Goal: Task Accomplishment & Management: Use online tool/utility

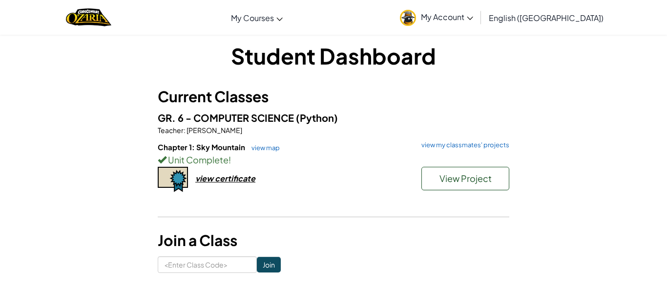
scroll to position [103, 0]
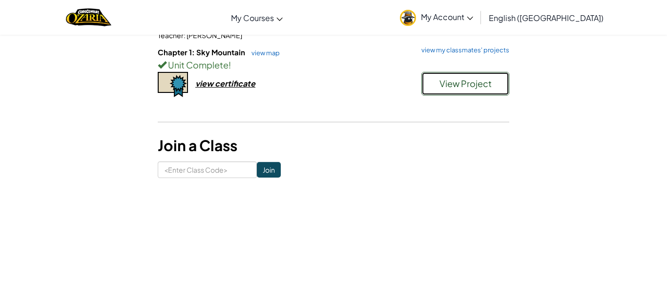
click at [438, 85] on button "View Project" at bounding box center [466, 83] width 88 height 23
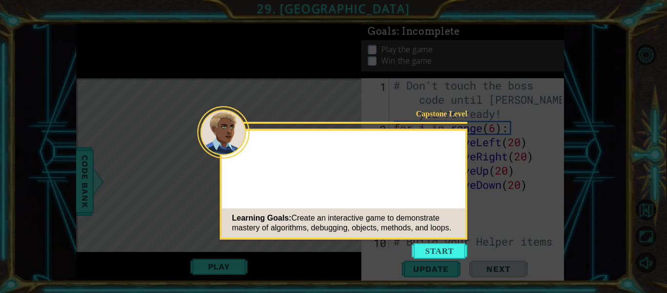
click at [443, 250] on button "Start" at bounding box center [440, 251] width 56 height 16
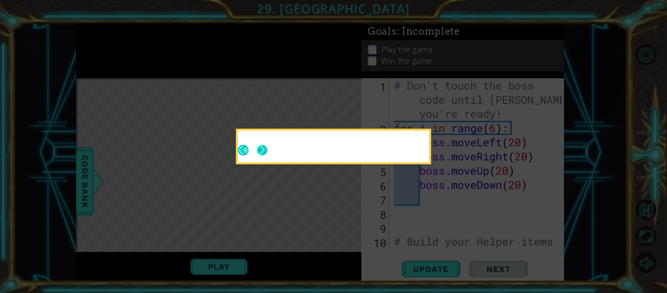
click at [257, 153] on div at bounding box center [334, 146] width 192 height 32
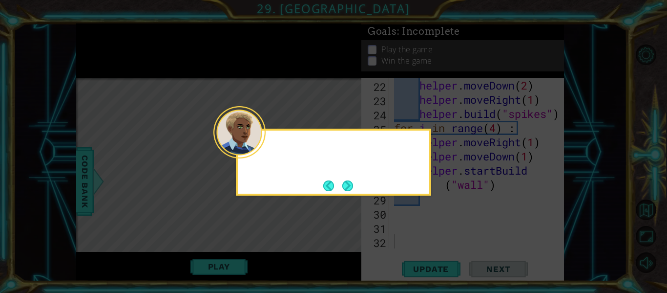
scroll to position [368, 0]
click at [343, 187] on button "Next" at bounding box center [347, 185] width 11 height 11
click at [342, 184] on button "Next" at bounding box center [347, 185] width 11 height 11
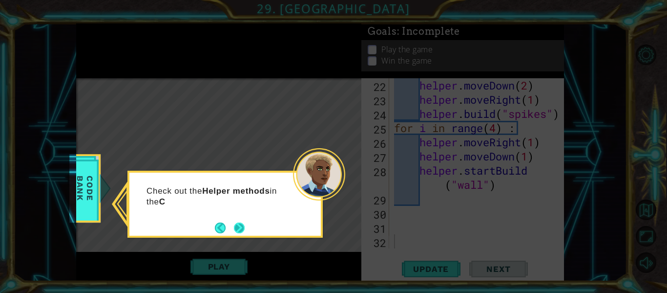
click at [236, 228] on button "Next" at bounding box center [239, 227] width 11 height 11
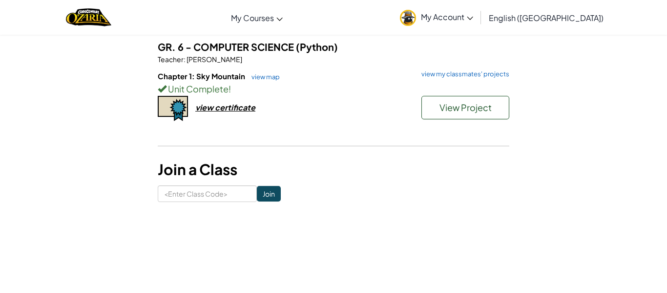
scroll to position [77, 0]
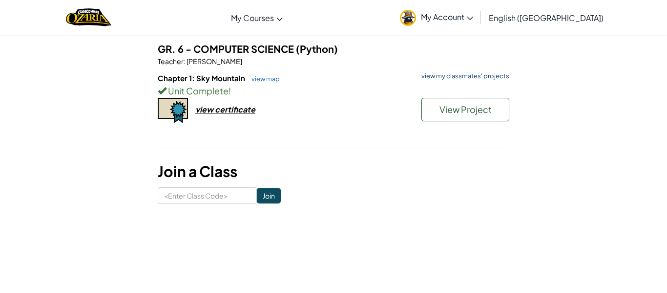
click at [475, 79] on link "view my classmates' projects" at bounding box center [463, 76] width 93 height 6
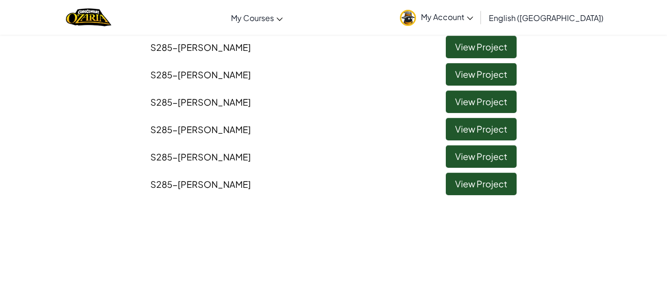
scroll to position [1260, 0]
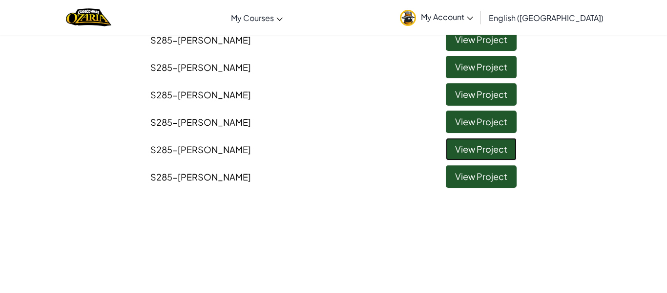
click at [486, 152] on link "View Project" at bounding box center [481, 149] width 71 height 22
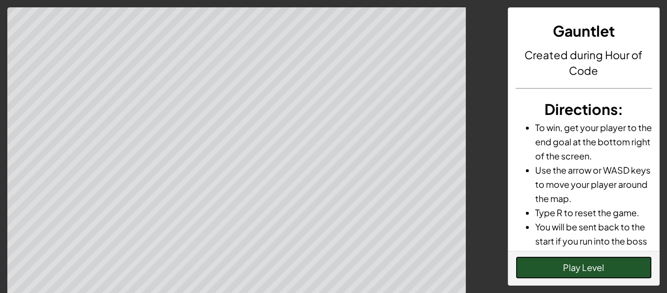
click at [599, 273] on button "Play Level" at bounding box center [584, 267] width 137 height 22
